Goal: Information Seeking & Learning: Learn about a topic

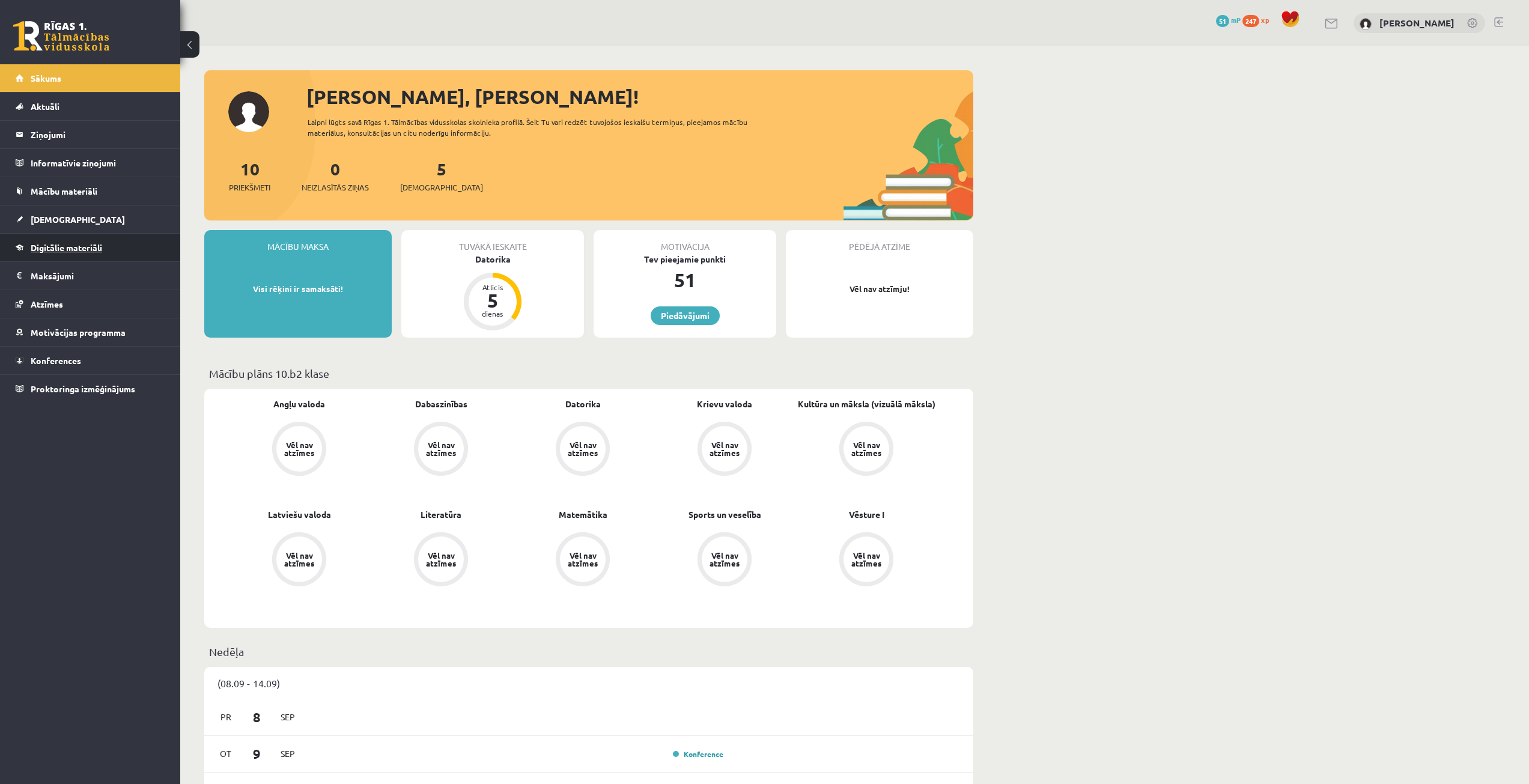
click at [72, 256] on link "Digitālie materiāli" at bounding box center [91, 247] width 149 height 28
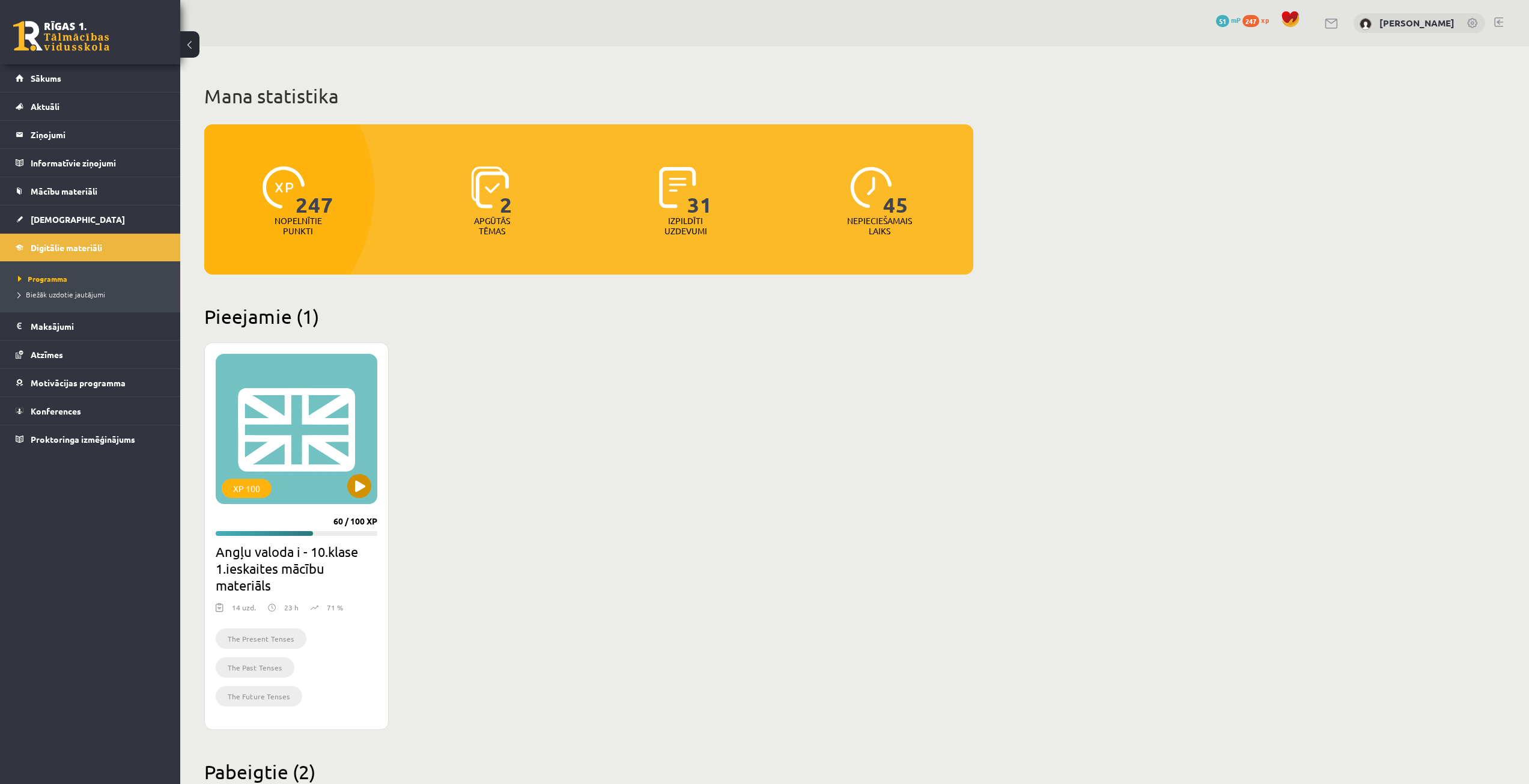
click at [335, 410] on div "XP 100" at bounding box center [296, 428] width 161 height 150
